Goal: Check status

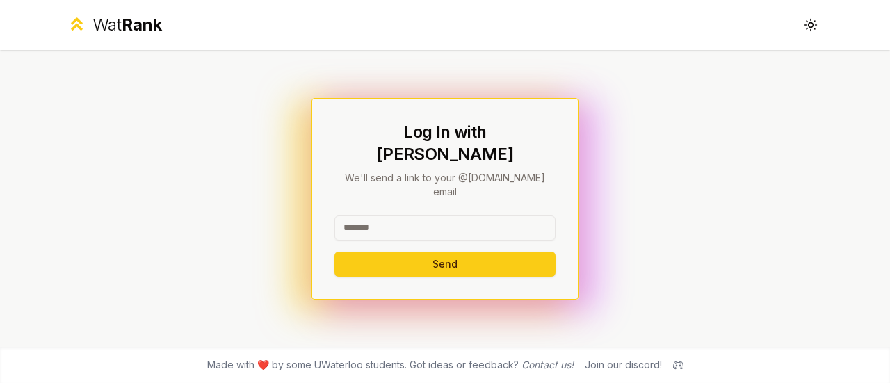
click at [462, 216] on input at bounding box center [445, 228] width 221 height 25
type input "********"
click at [335, 252] on button "Send" at bounding box center [445, 264] width 221 height 25
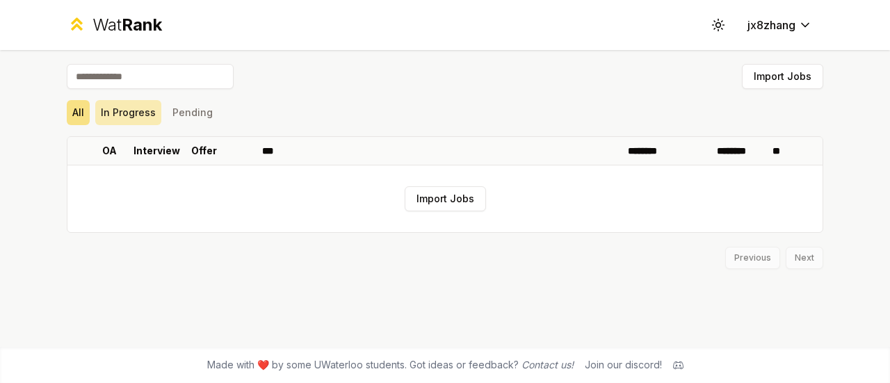
click at [131, 109] on button "In Progress" at bounding box center [128, 112] width 66 height 25
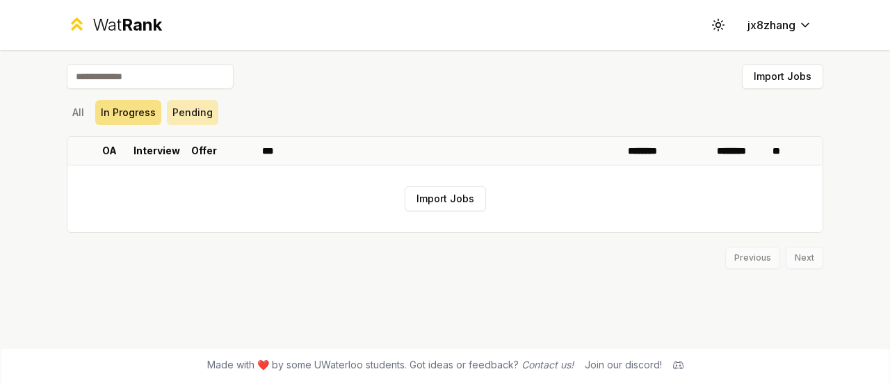
click at [193, 118] on button "Pending" at bounding box center [192, 112] width 51 height 25
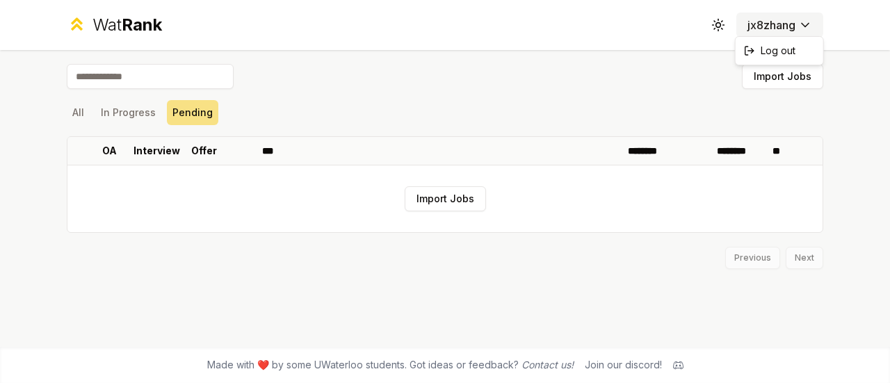
click at [779, 29] on html "Wat Rank Toggle theme jx8zhang Import Jobs All In Progress Pending OA Interview…" at bounding box center [445, 191] width 890 height 383
click at [531, 109] on html "Wat Rank Toggle theme jx8zhang Import Jobs All In Progress Pending OA Interview…" at bounding box center [445, 191] width 890 height 383
